Goal: Use online tool/utility: Utilize a website feature to perform a specific function

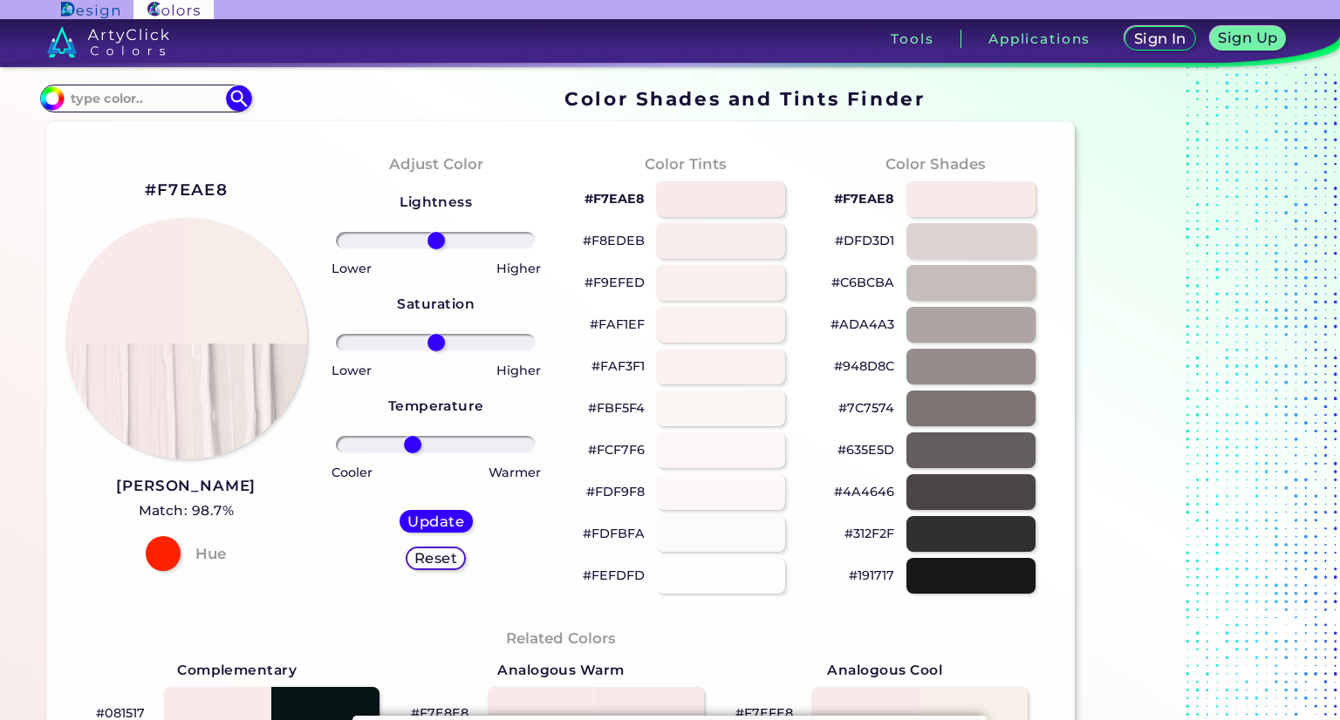
click at [412, 444] on input "range" at bounding box center [436, 444] width 200 height 17
click at [465, 447] on input "range" at bounding box center [436, 444] width 200 height 17
click at [502, 447] on input "range" at bounding box center [436, 444] width 200 height 17
click at [356, 444] on input "range" at bounding box center [436, 444] width 200 height 17
type input "93"
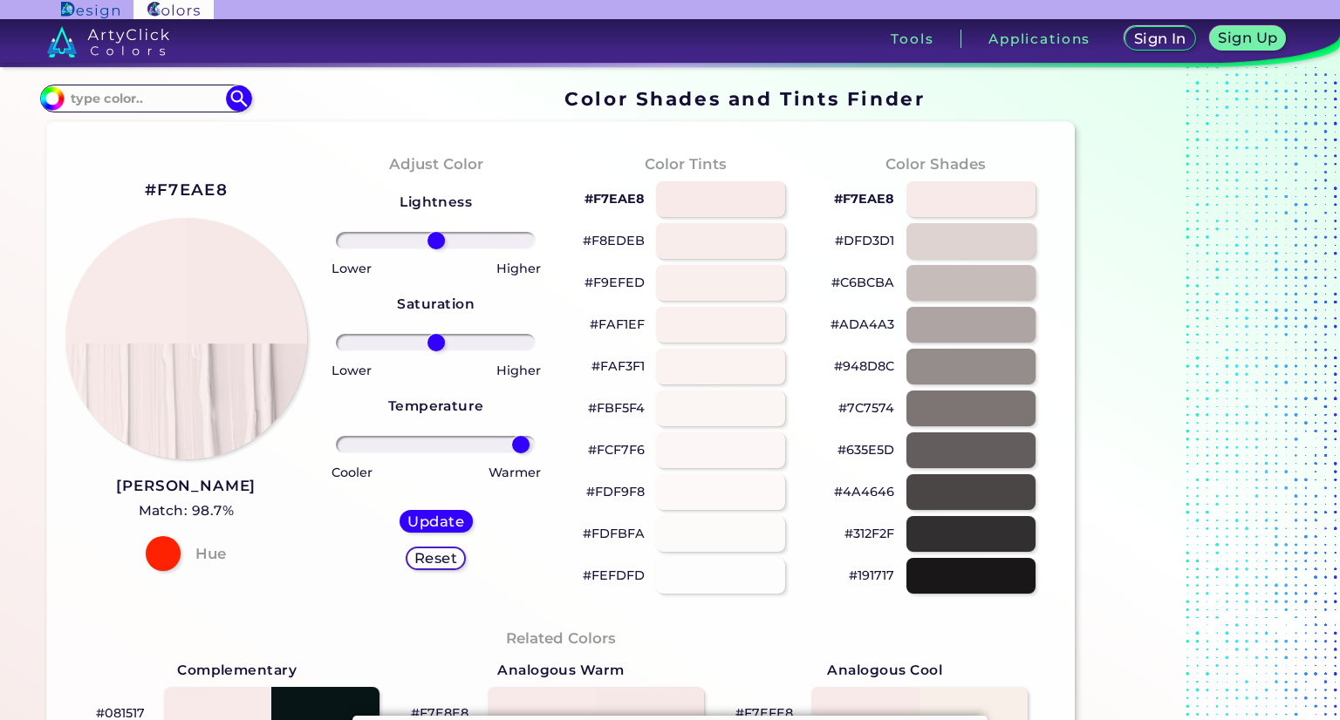
click at [520, 445] on input "range" at bounding box center [436, 444] width 200 height 17
drag, startPoint x: 436, startPoint y: 342, endPoint x: 747, endPoint y: 333, distance: 310.6
type input "100"
click at [536, 334] on input "range" at bounding box center [436, 342] width 200 height 17
click at [449, 529] on h5 "Update" at bounding box center [435, 522] width 57 height 14
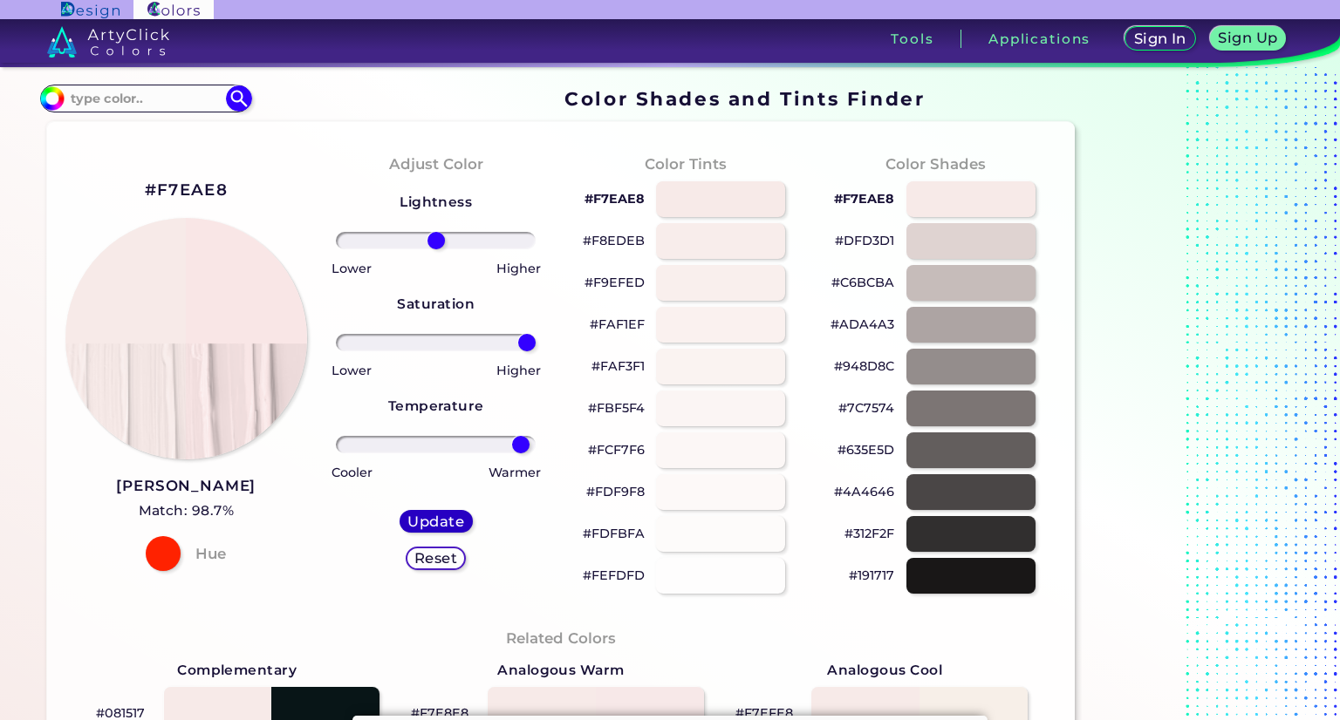
type input "#f9e6e6"
type input "0"
drag, startPoint x: 434, startPoint y: 340, endPoint x: 696, endPoint y: 374, distance: 263.9
type input "100"
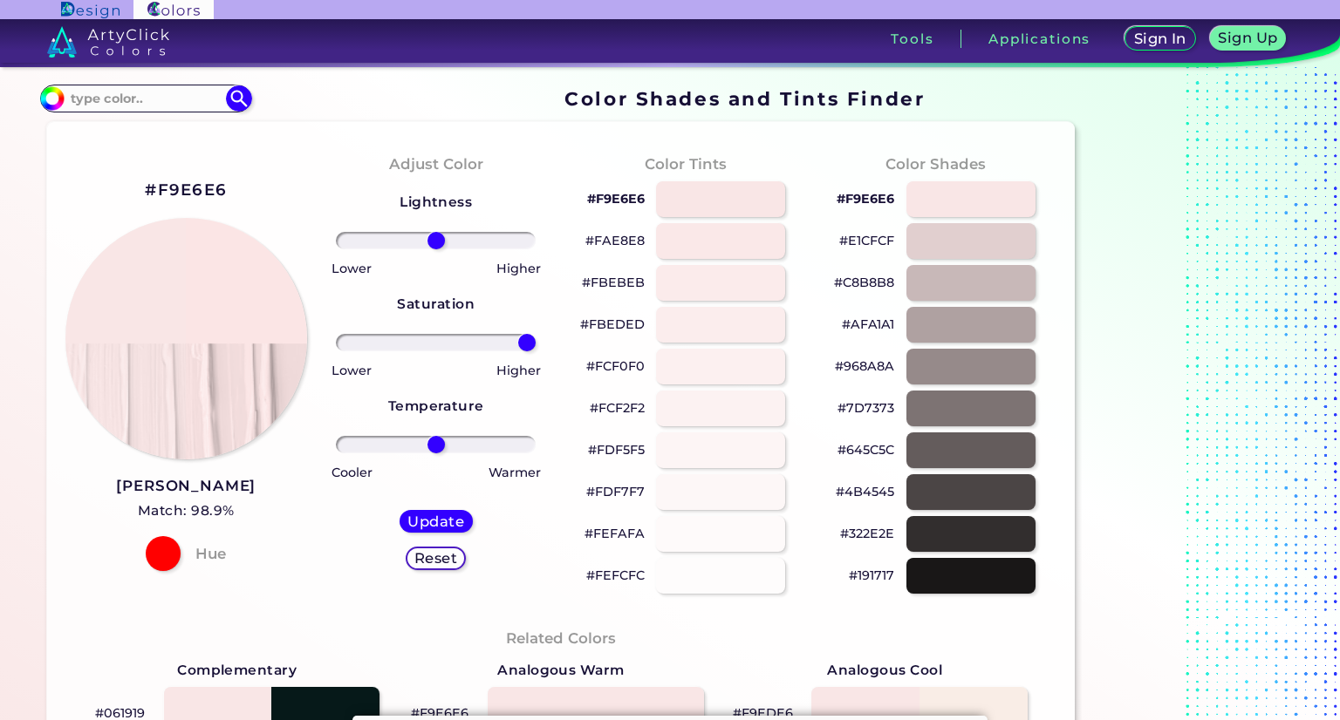
click at [536, 352] on input "range" at bounding box center [436, 342] width 200 height 17
click at [451, 527] on h5 "Update" at bounding box center [435, 522] width 58 height 15
type input "#fbe5e5"
click at [178, 189] on h2 "#FBE5E5" at bounding box center [186, 190] width 82 height 23
drag, startPoint x: 436, startPoint y: 341, endPoint x: 454, endPoint y: 341, distance: 17.4
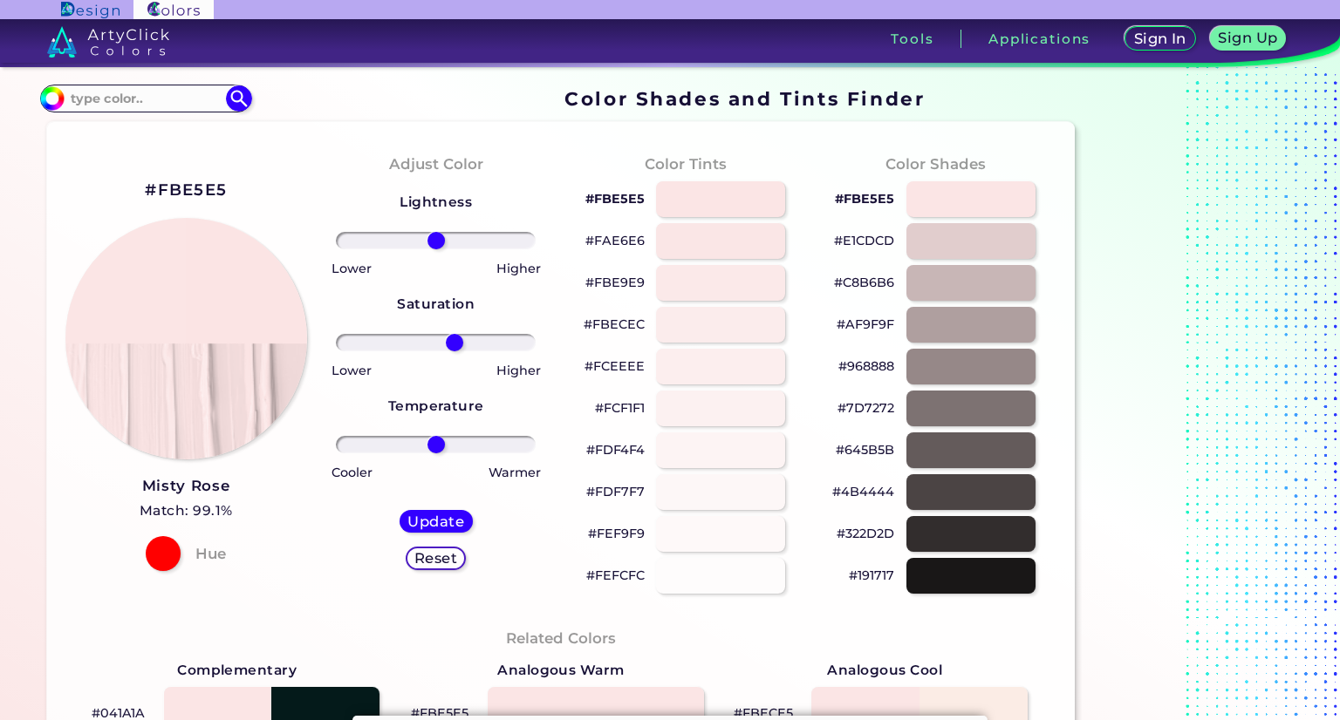
type input "20"
click at [454, 341] on input "range" at bounding box center [436, 342] width 200 height 17
click at [431, 524] on h5 "Update" at bounding box center [435, 522] width 53 height 13
type input "#fbe4e4"
type input "0"
